Goal: Transaction & Acquisition: Purchase product/service

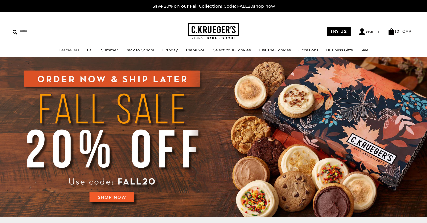
click at [67, 49] on link "Bestsellers" at bounding box center [69, 50] width 21 height 5
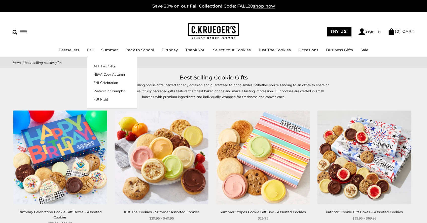
click at [91, 50] on link "Fall" at bounding box center [90, 50] width 7 height 5
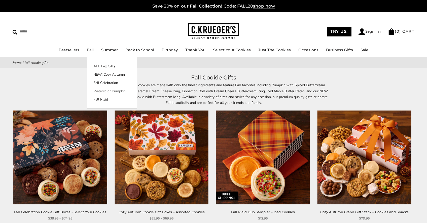
click at [101, 91] on link "Watercolor Pumpkin" at bounding box center [112, 91] width 50 height 5
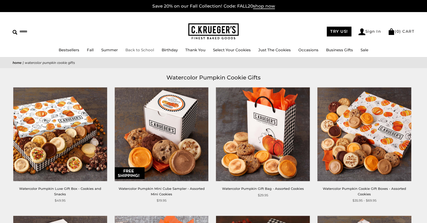
click at [139, 50] on link "Back to School" at bounding box center [139, 50] width 29 height 5
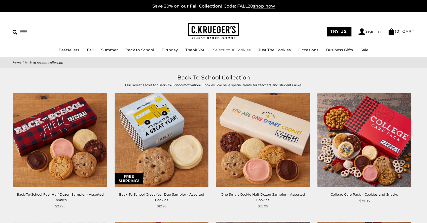
click at [225, 51] on link "Select Your Cookies" at bounding box center [232, 50] width 38 height 5
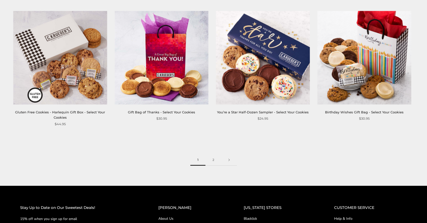
scroll to position [833, 0]
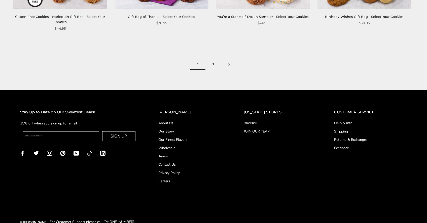
click at [214, 64] on link "2" at bounding box center [213, 64] width 16 height 11
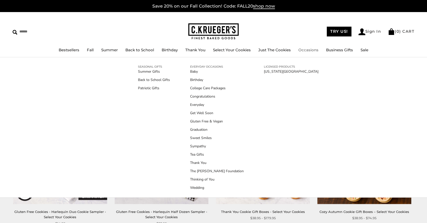
click at [304, 51] on link "Occasions" at bounding box center [308, 50] width 20 height 5
click at [222, 89] on link "College Care Packages" at bounding box center [217, 88] width 54 height 5
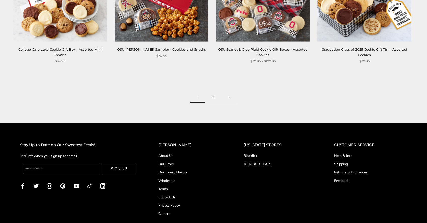
scroll to position [816, 0]
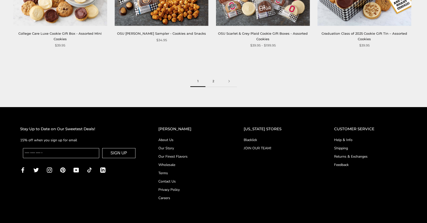
click at [213, 82] on link "2" at bounding box center [213, 81] width 16 height 11
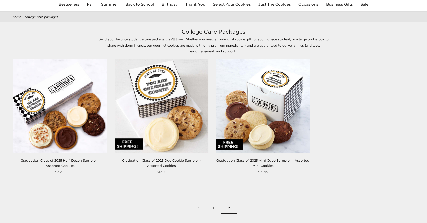
scroll to position [18, 0]
